Goal: Navigation & Orientation: Find specific page/section

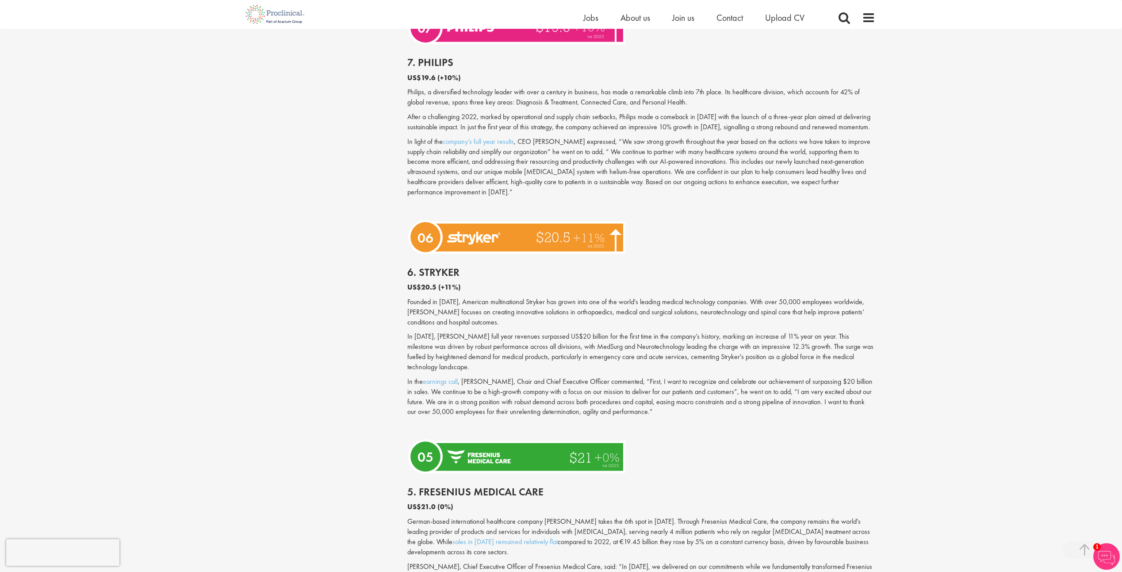
scroll to position [1371, 0]
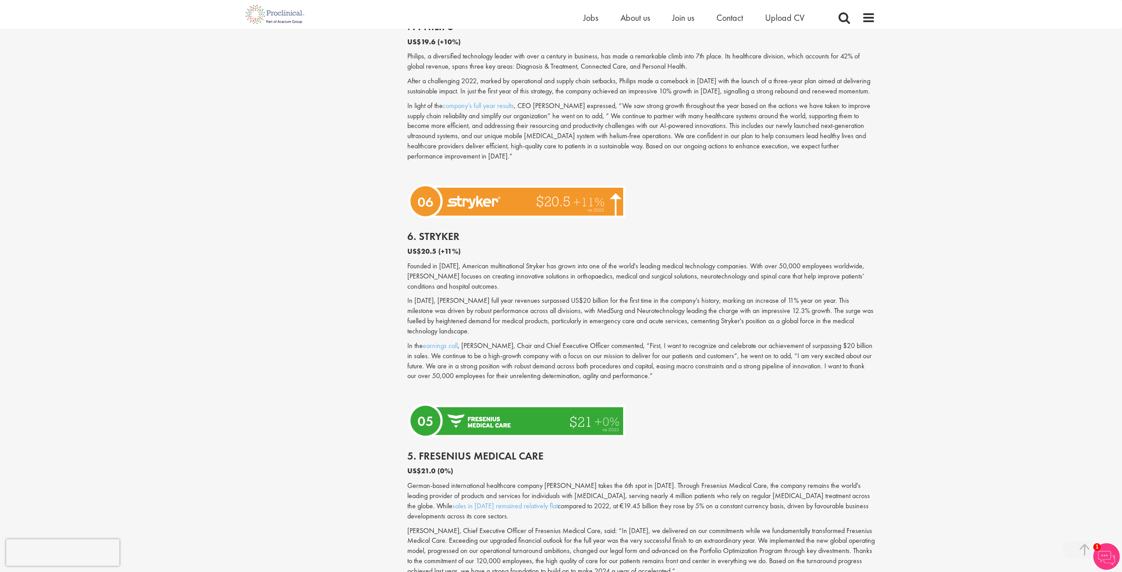
click at [266, 234] on div "Content types Quizzes Blogs Guidebooks & Reports Videos Infographics Case studi…" at bounding box center [561, 102] width 641 height 2758
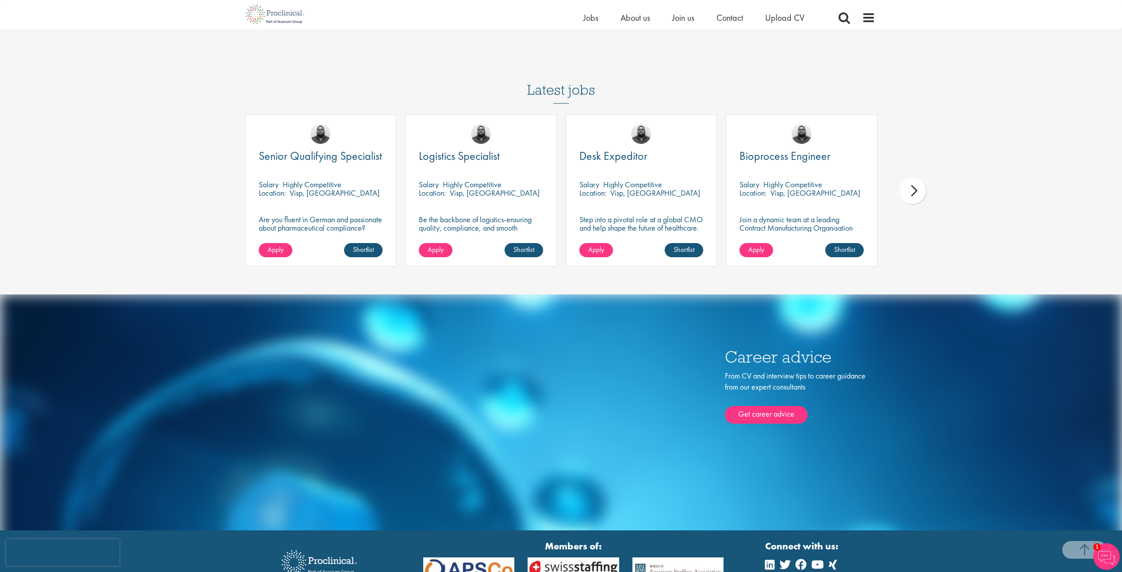
scroll to position [3060, 0]
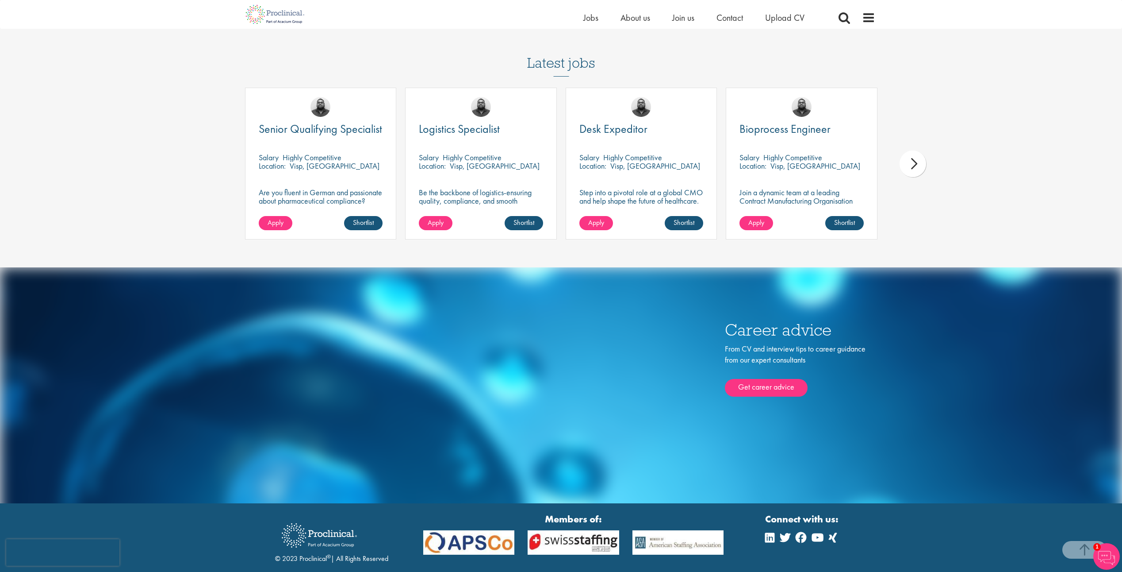
click at [589, 530] on img at bounding box center [573, 542] width 105 height 24
click at [580, 530] on img at bounding box center [573, 542] width 105 height 24
drag, startPoint x: 429, startPoint y: 341, endPoint x: 382, endPoint y: 329, distance: 48.9
click at [421, 338] on div "Career advice From CV and interview tips to career guidance from our expert con…" at bounding box center [561, 385] width 641 height 236
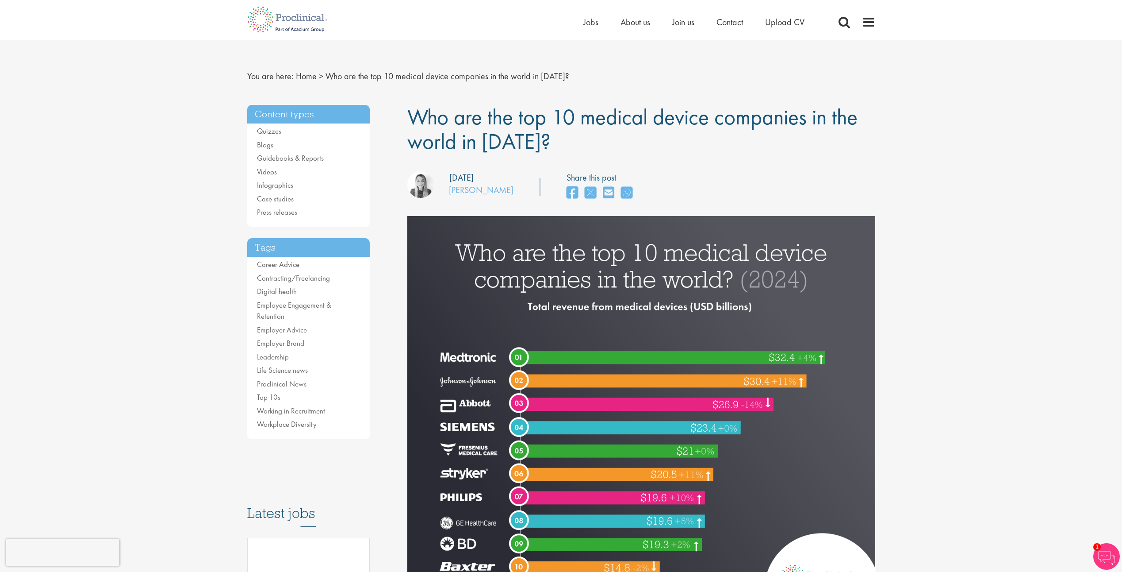
scroll to position [0, 0]
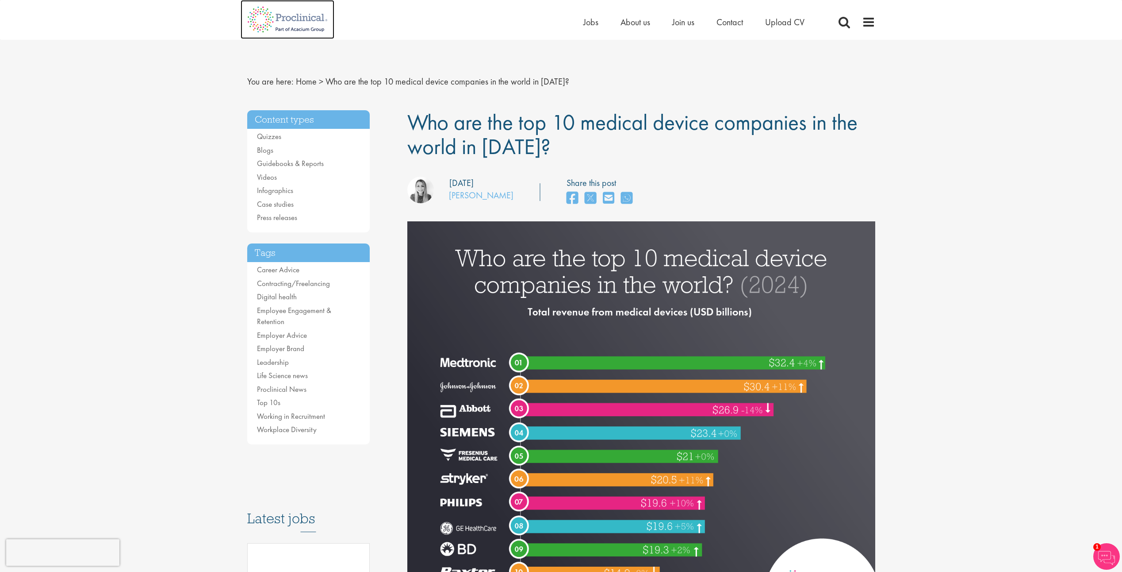
click at [313, 14] on img at bounding box center [288, 19] width 94 height 39
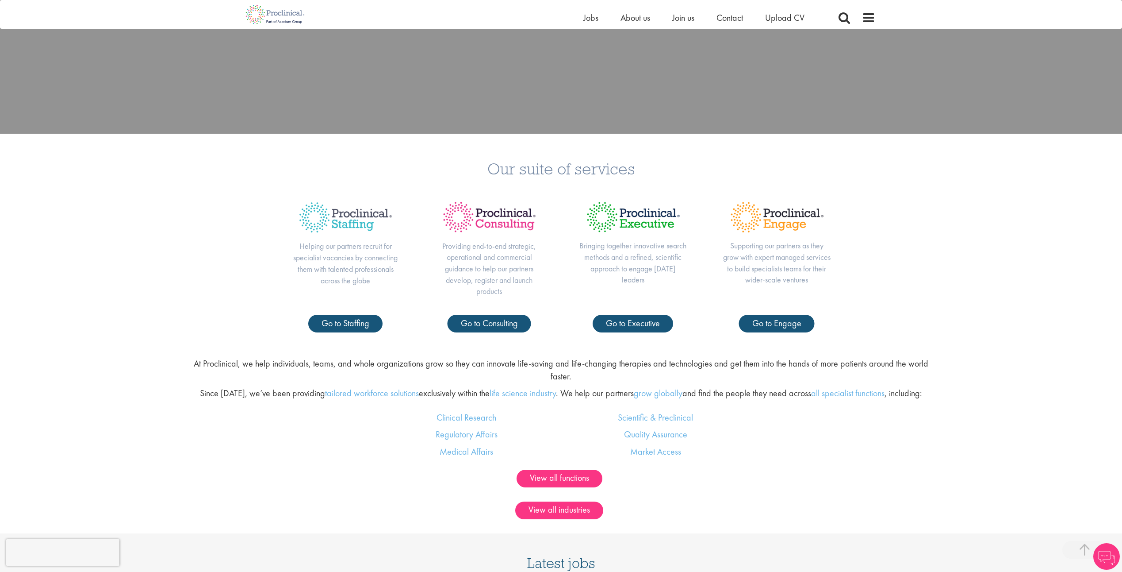
scroll to position [708, 0]
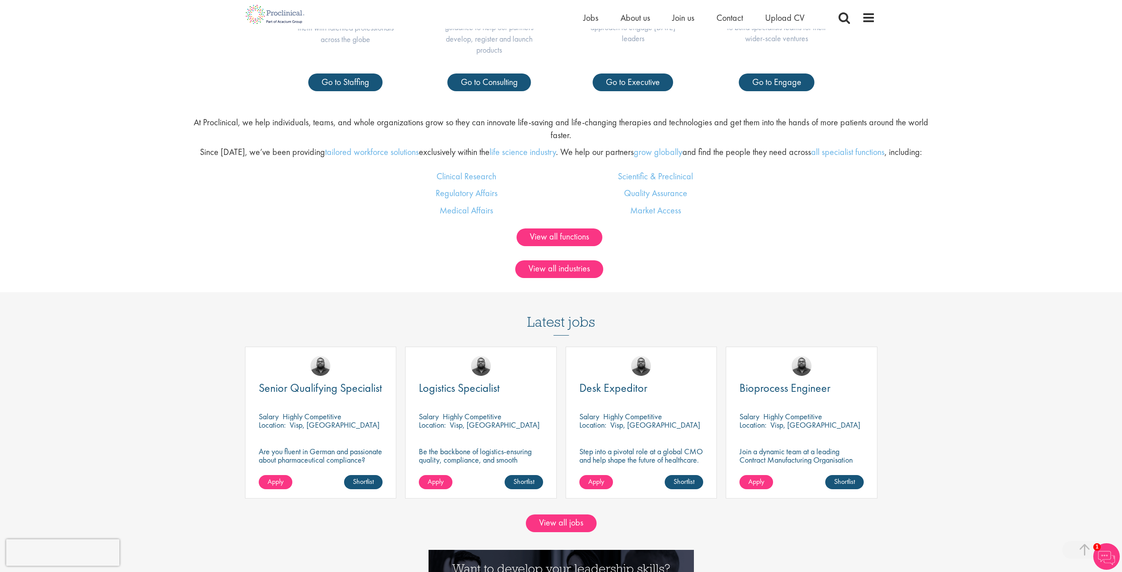
click at [374, 310] on div "Latest jobs Senior Qualifying Specialist Salary Highly Competitive Location: Vi…" at bounding box center [561, 399] width 641 height 215
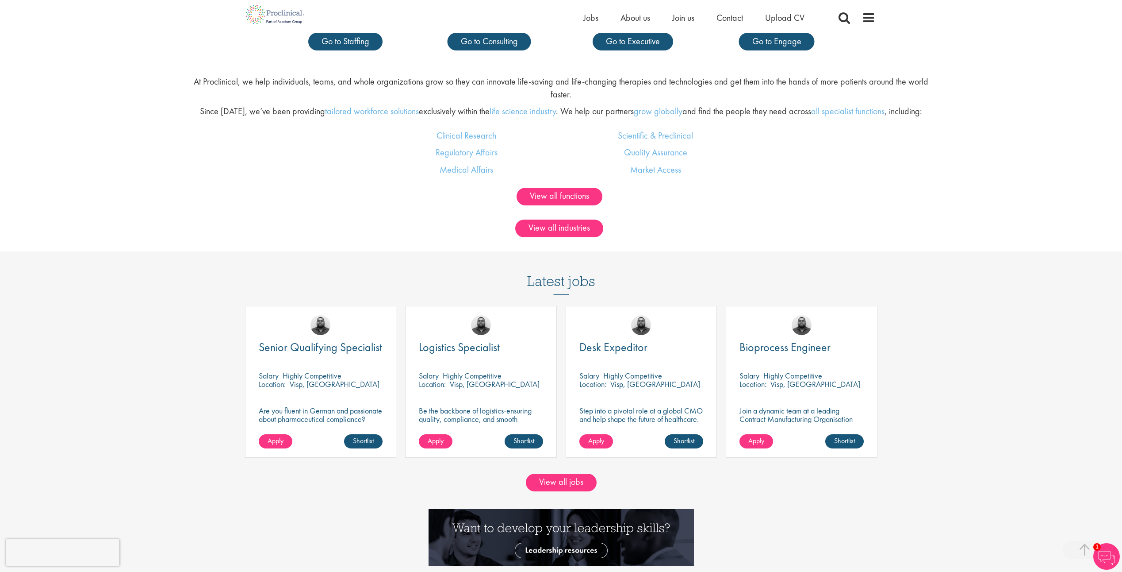
scroll to position [752, 0]
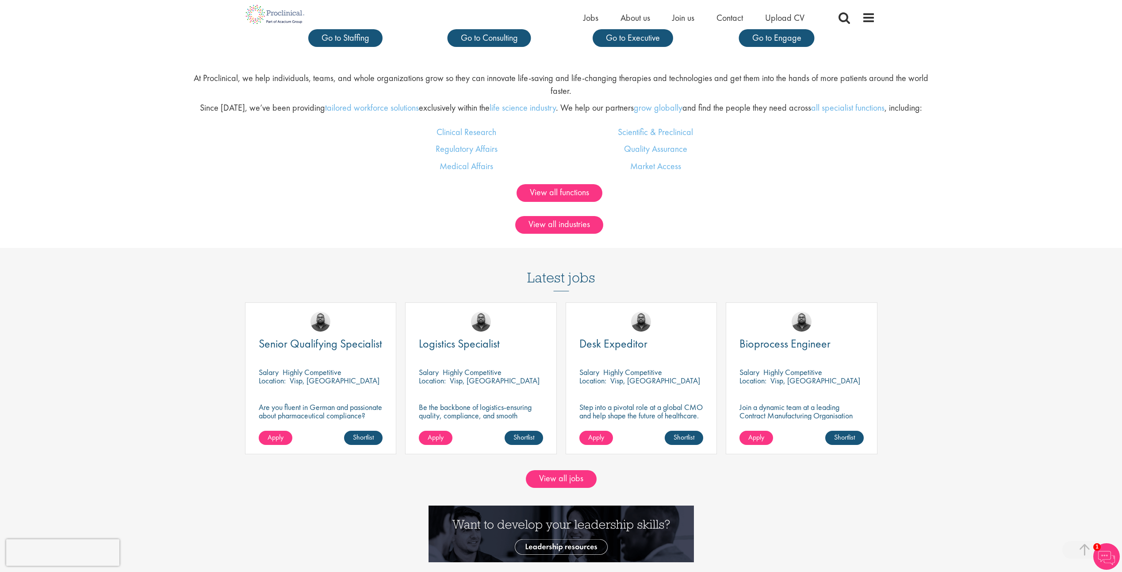
click at [100, 230] on div "View all industries" at bounding box center [561, 225] width 1122 height 18
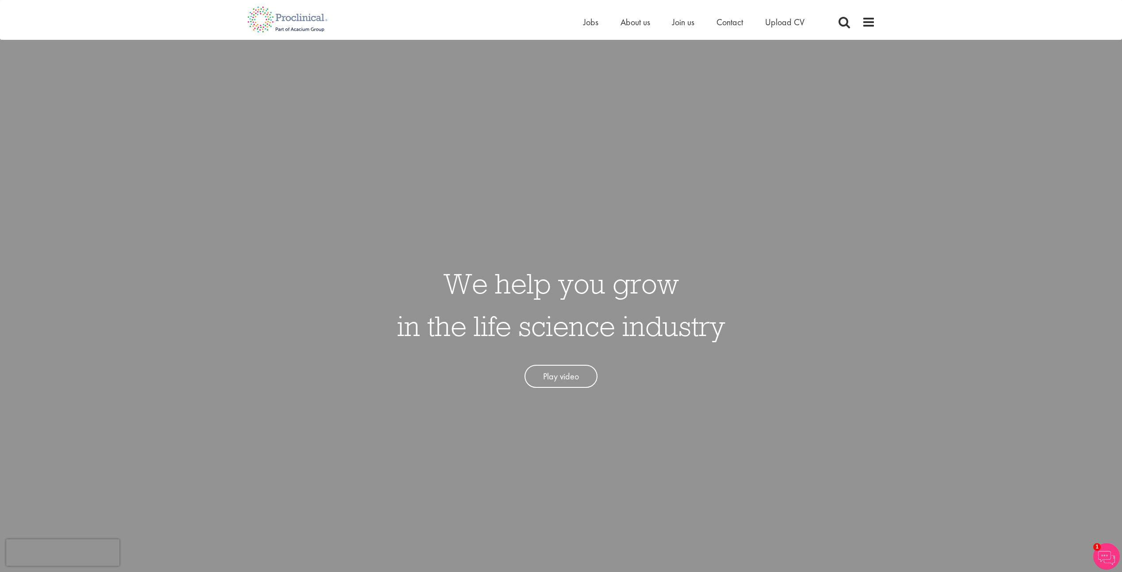
scroll to position [0, 0]
